Goal: Information Seeking & Learning: Learn about a topic

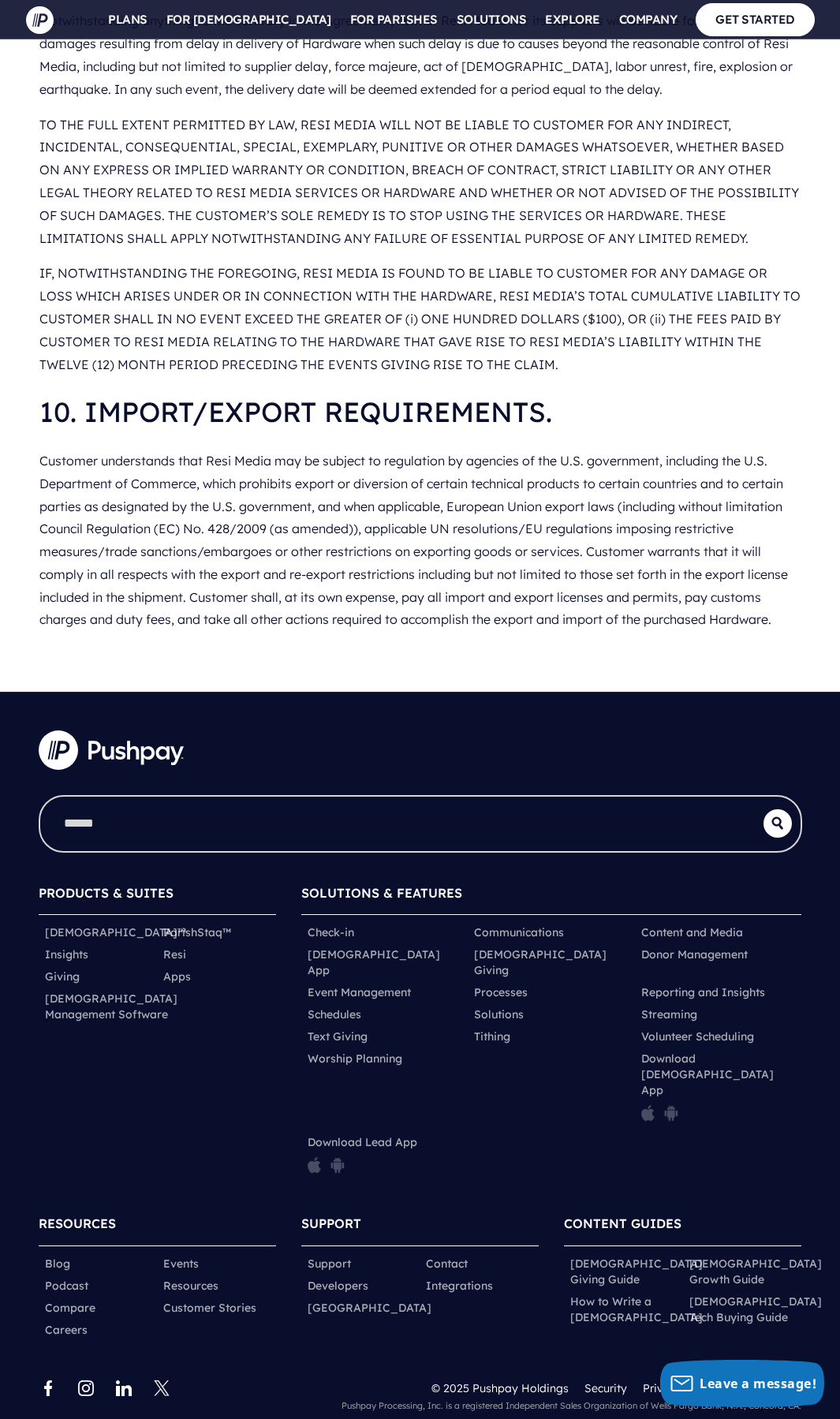
scroll to position [3258, 0]
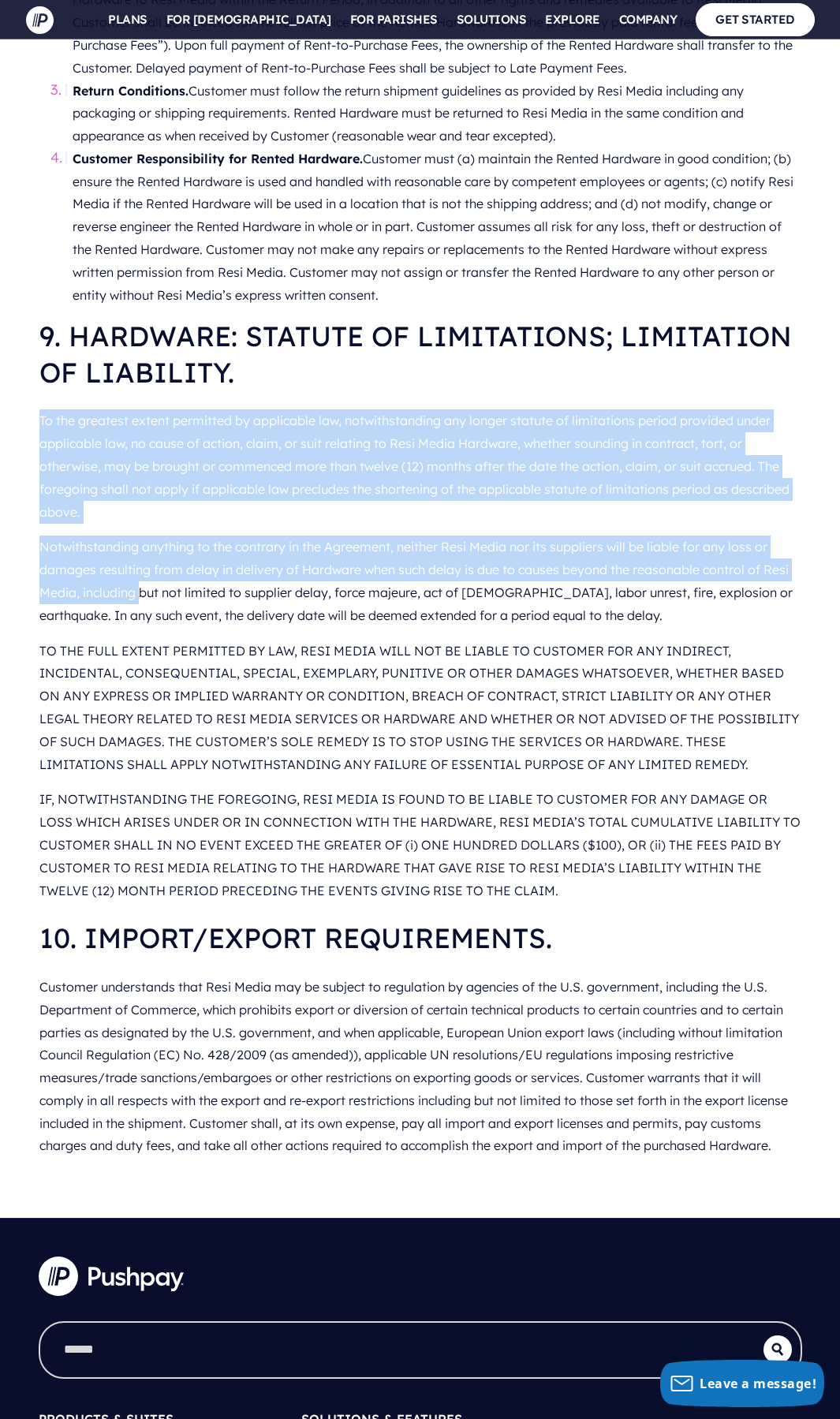
drag, startPoint x: 45, startPoint y: 444, endPoint x: 146, endPoint y: 632, distance: 213.4
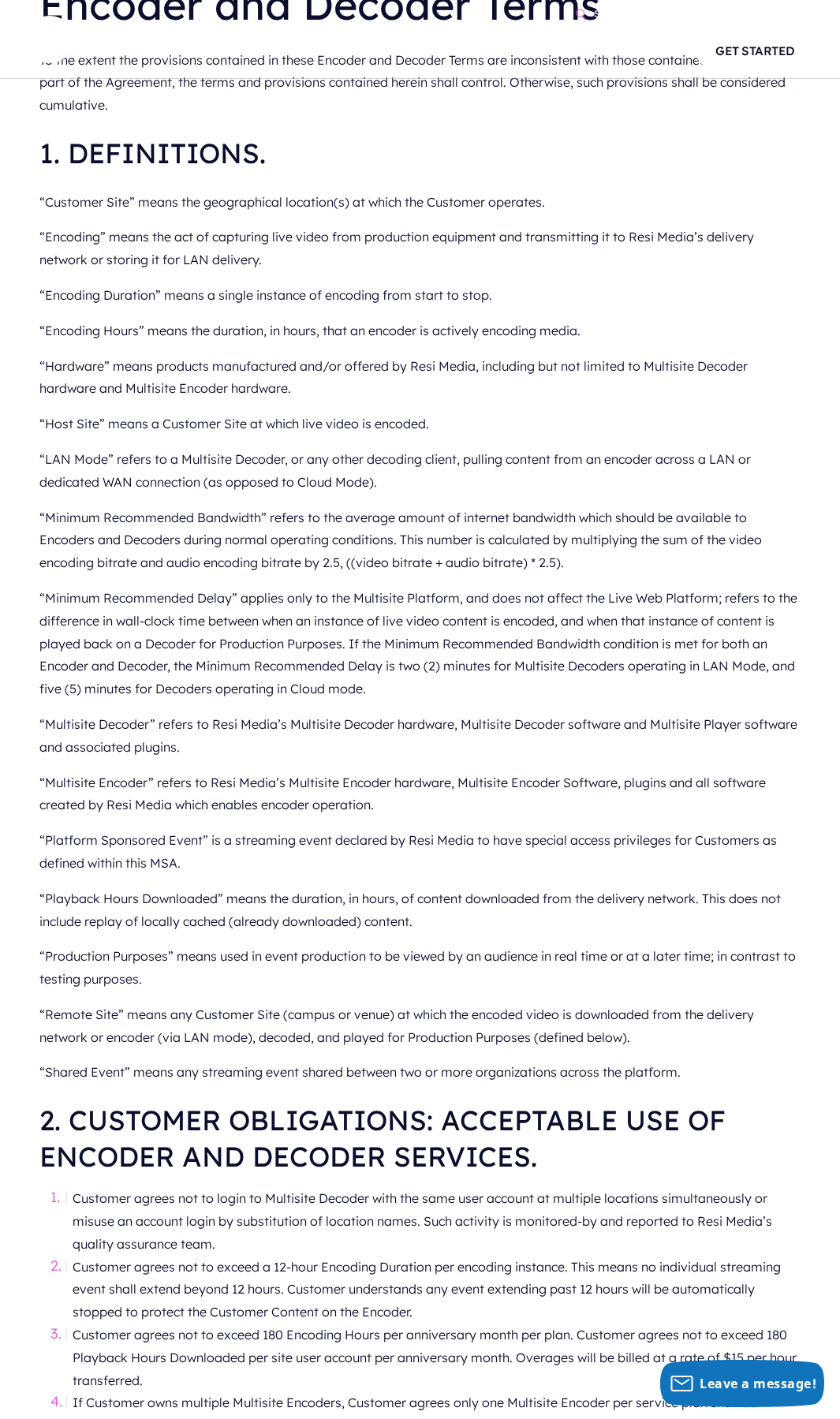
scroll to position [0, 0]
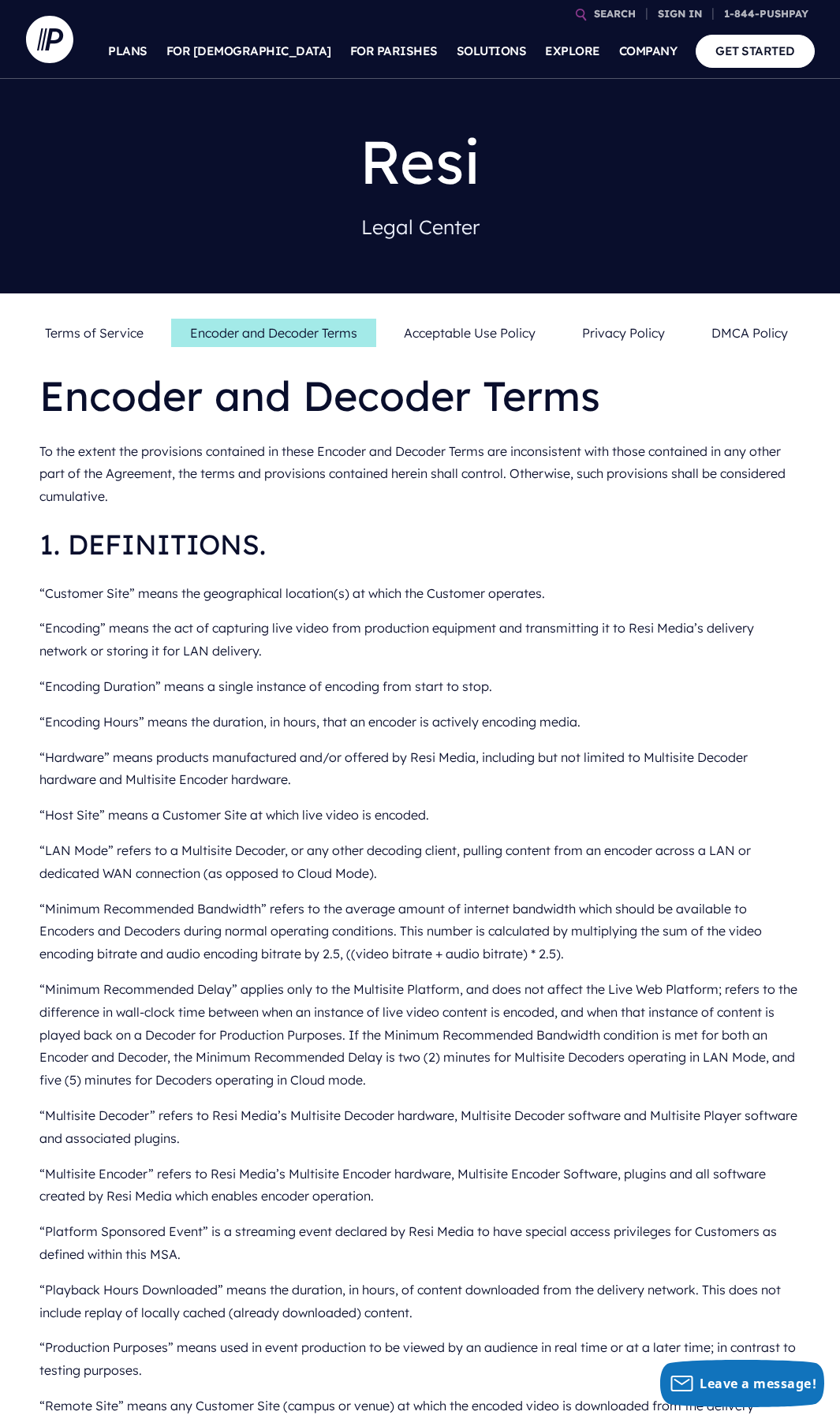
drag, startPoint x: 834, startPoint y: 0, endPoint x: 224, endPoint y: 461, distance: 764.6
click at [224, 461] on p "To the extent the provisions contained in these Encoder and Decoder Terms are i…" at bounding box center [421, 474] width 764 height 80
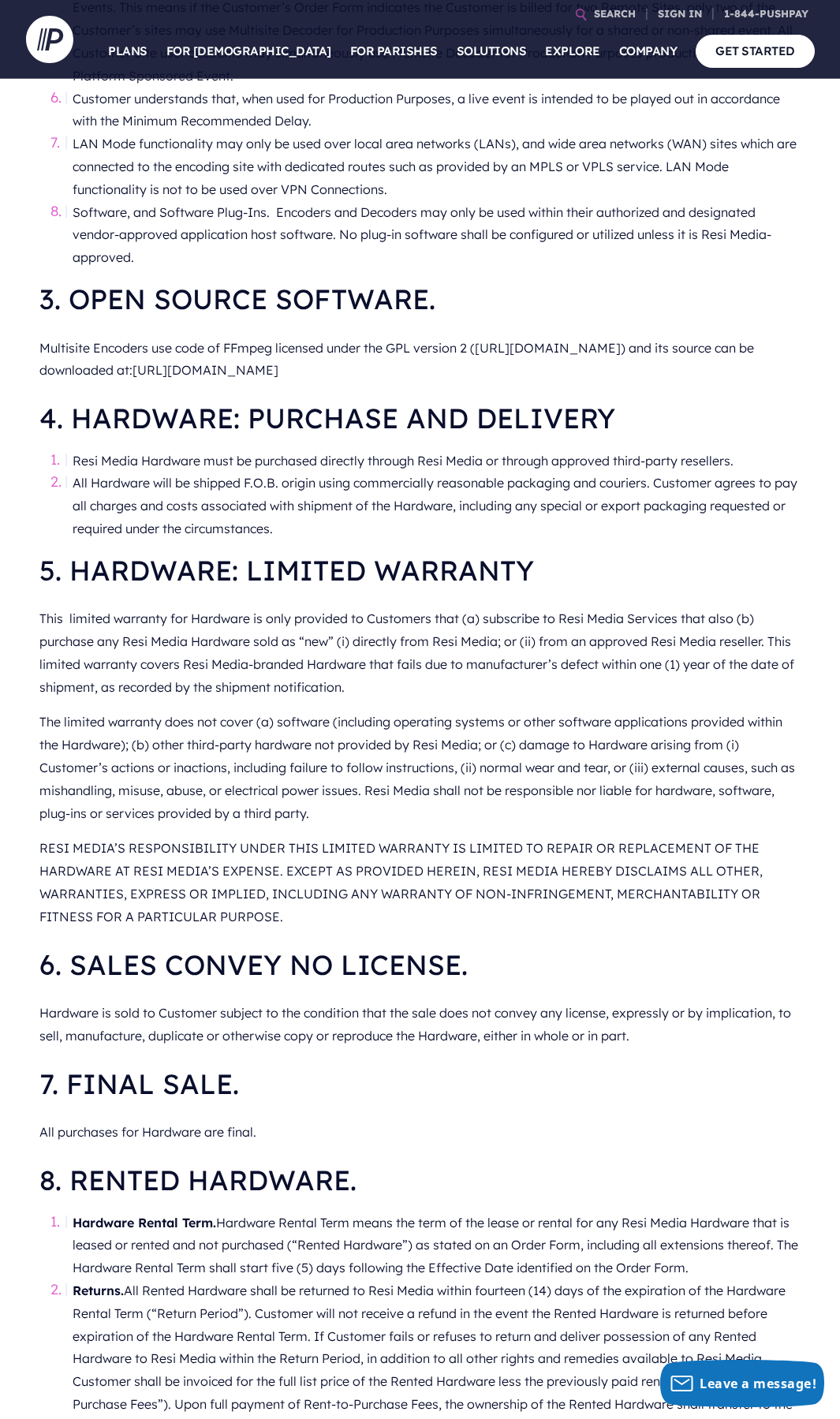
scroll to position [1893, 0]
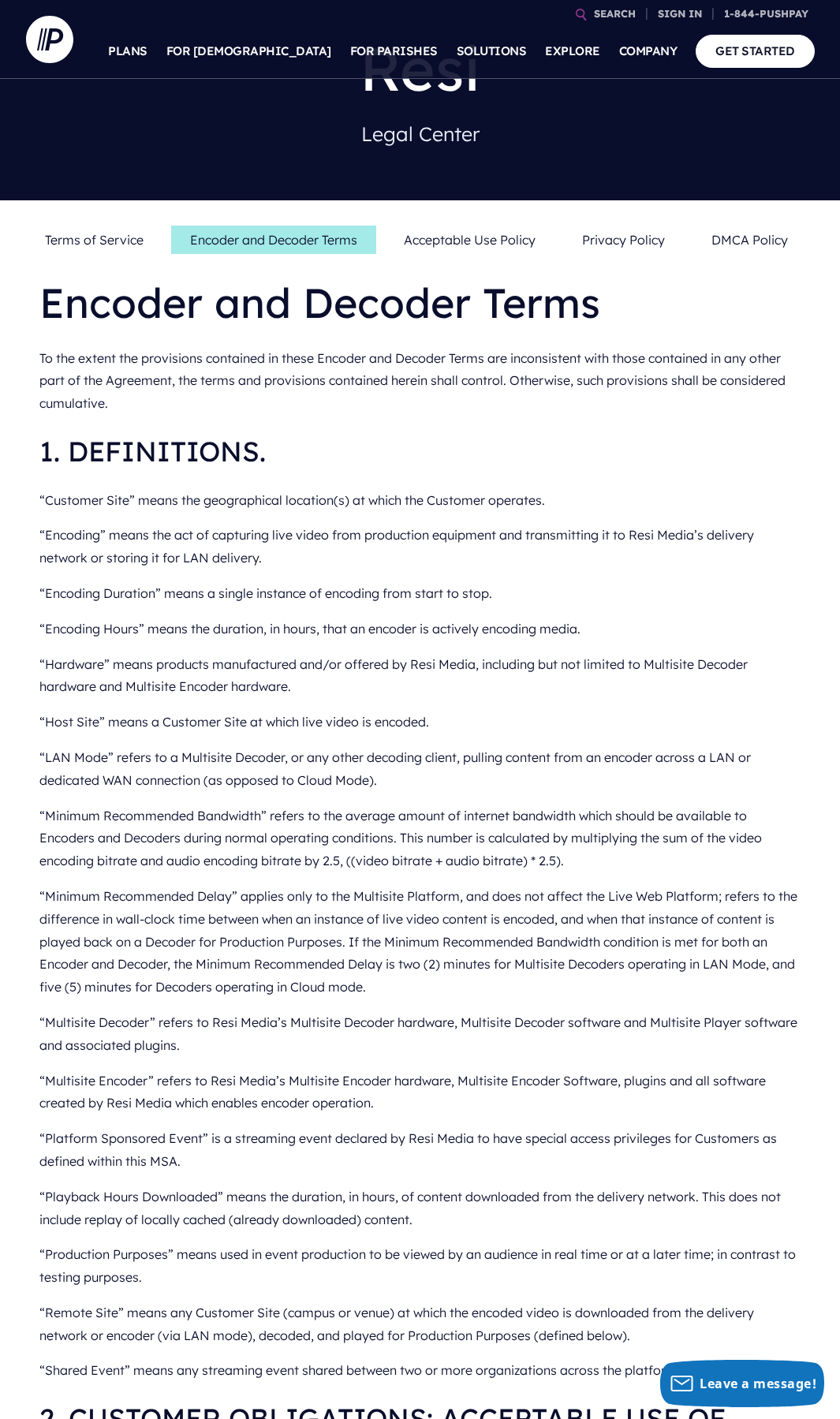
scroll to position [92, 0]
